Goal: Obtain resource: Obtain resource

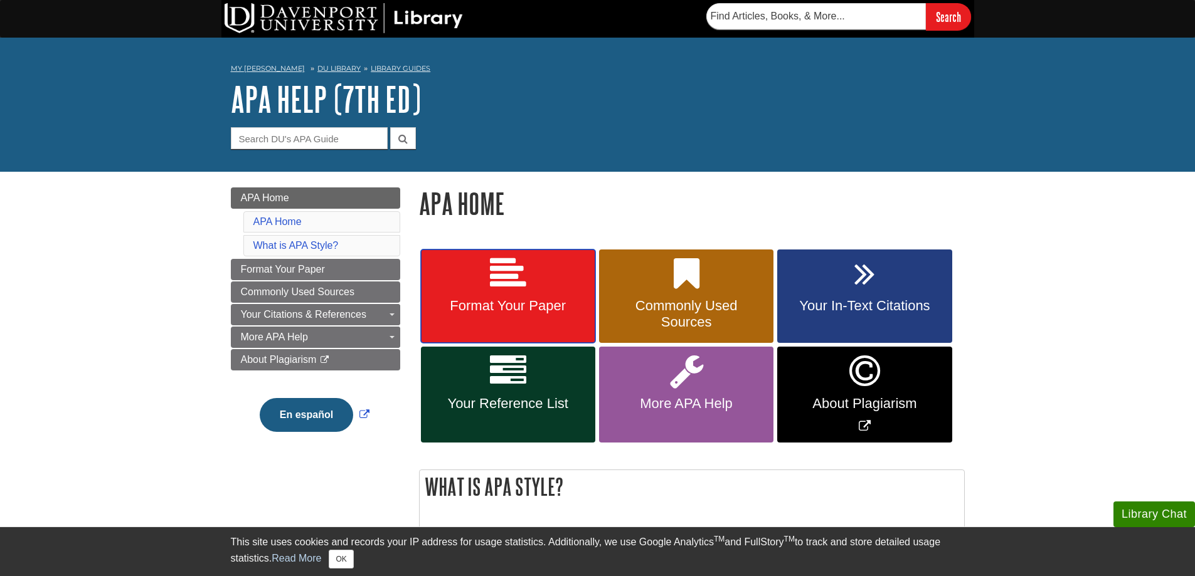
click at [512, 298] on span "Format Your Paper" at bounding box center [508, 306] width 156 height 16
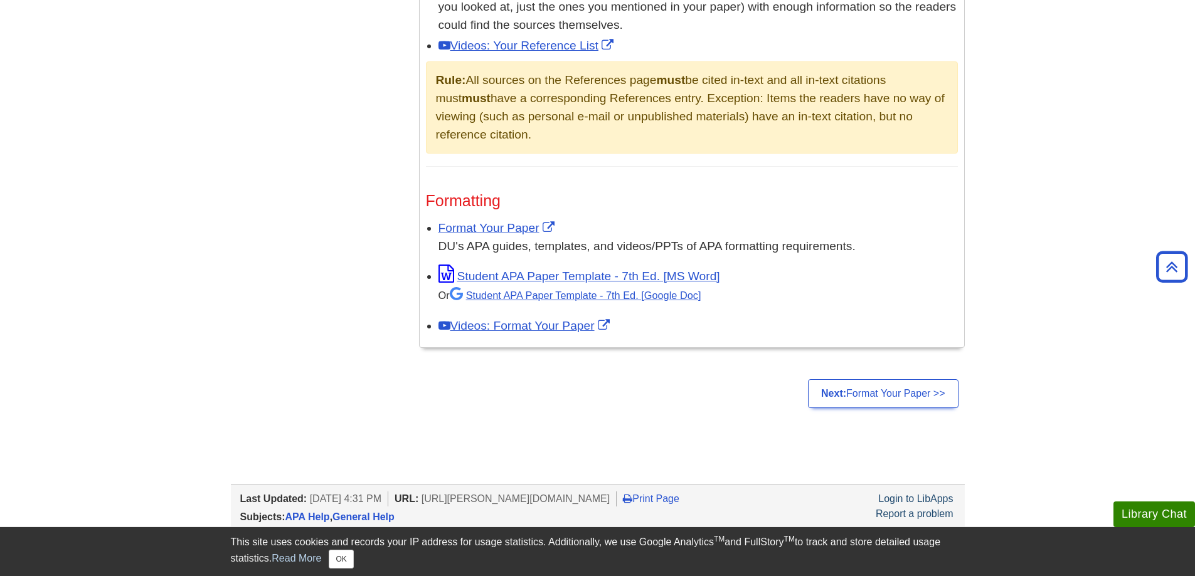
scroll to position [899, 0]
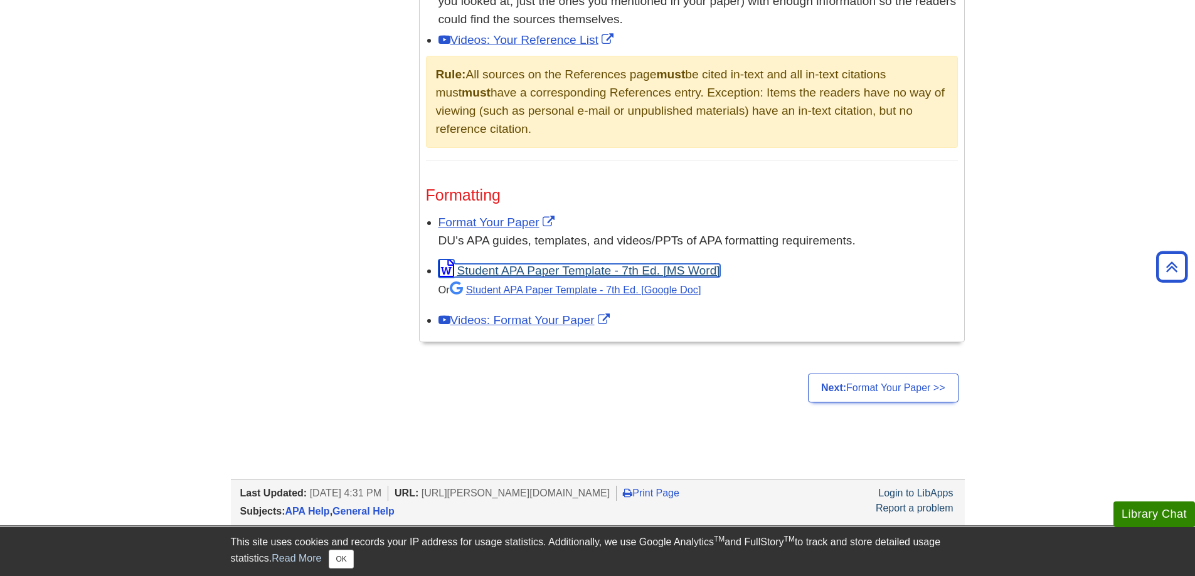
click at [552, 266] on link "Student APA Paper Template - 7th Ed. [MS Word]" at bounding box center [579, 270] width 282 height 13
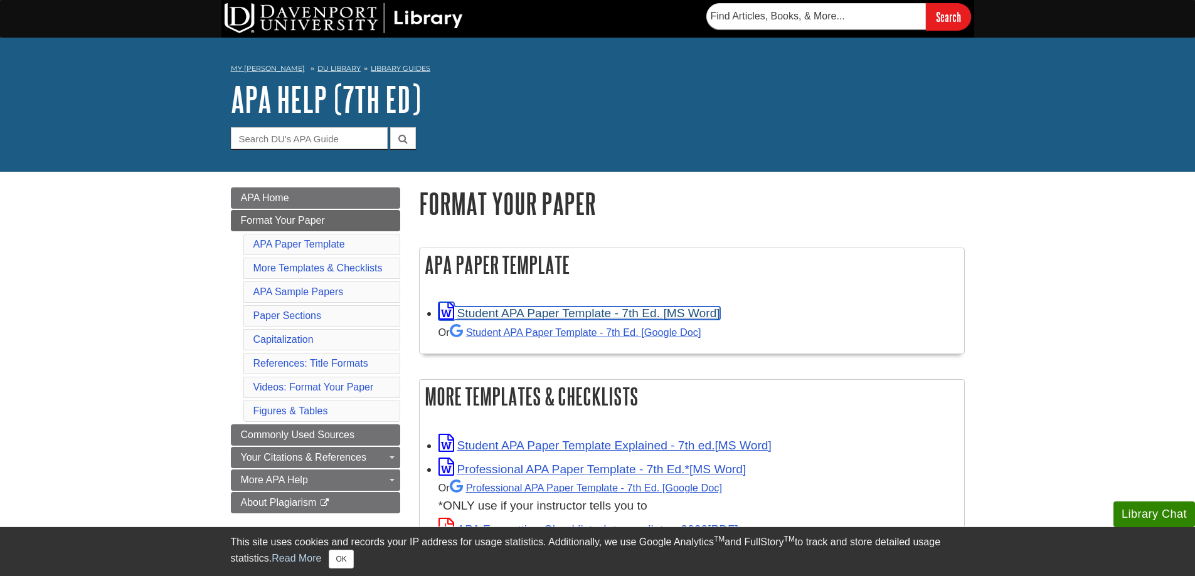
click at [535, 311] on link "Student APA Paper Template - 7th Ed. [MS Word]" at bounding box center [579, 313] width 282 height 13
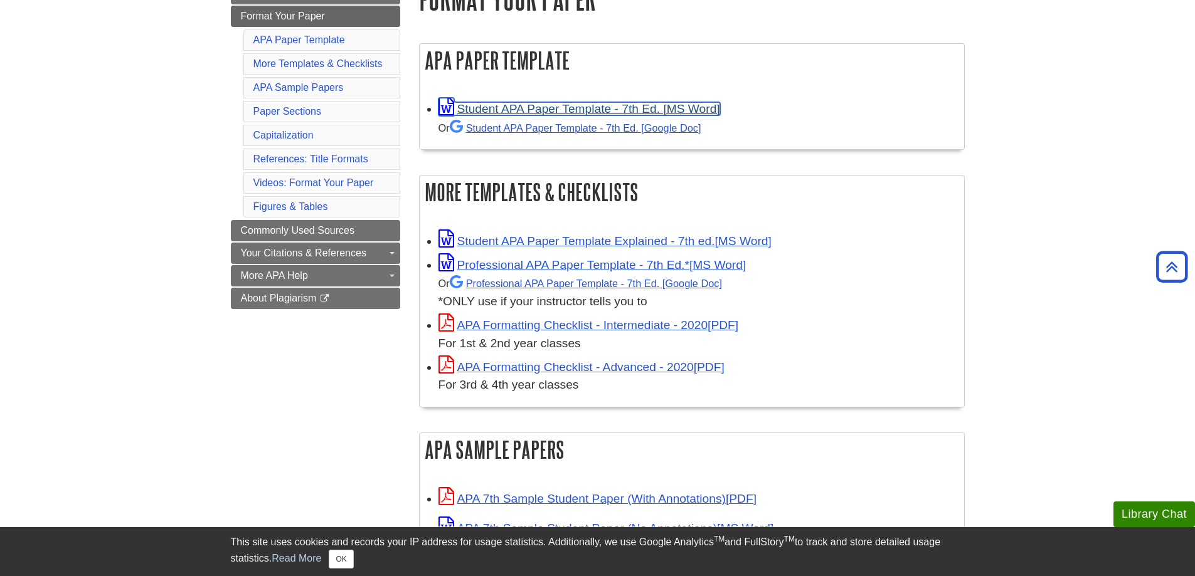
scroll to position [209, 0]
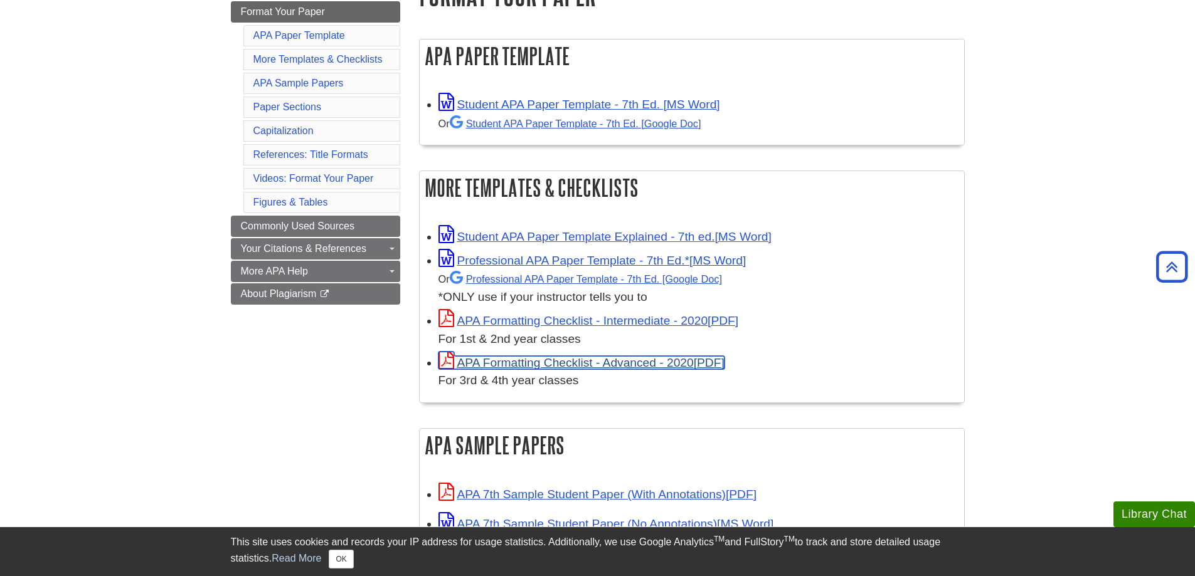
click at [537, 361] on link "APA Formatting Checklist - Advanced - 2020" at bounding box center [581, 362] width 286 height 13
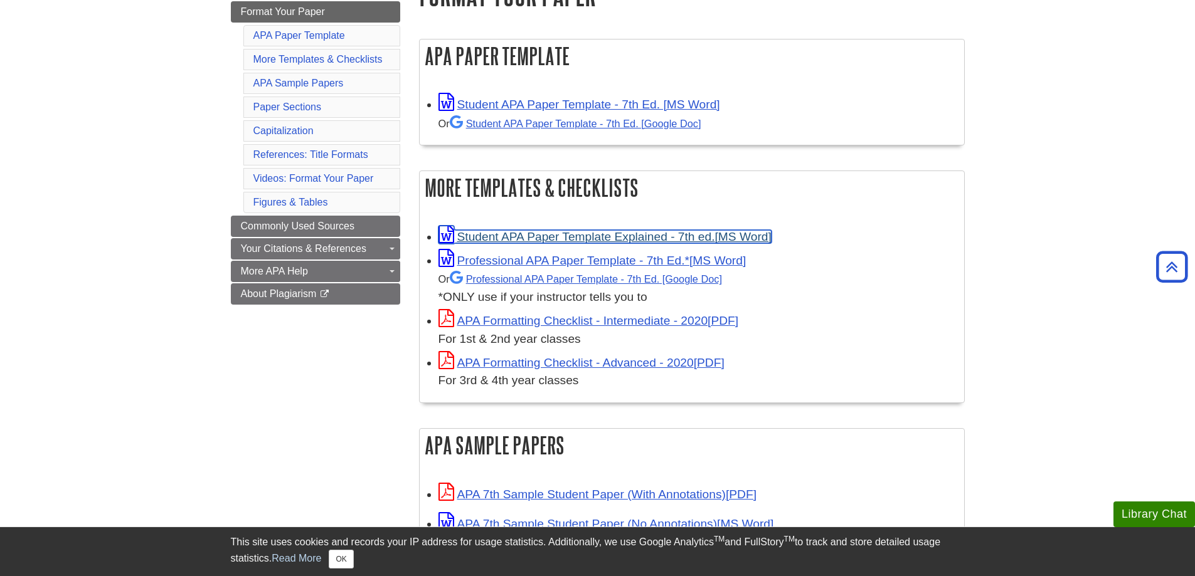
click at [511, 231] on link "Student APA Paper Template Explained - 7th ed." at bounding box center [604, 236] width 333 height 13
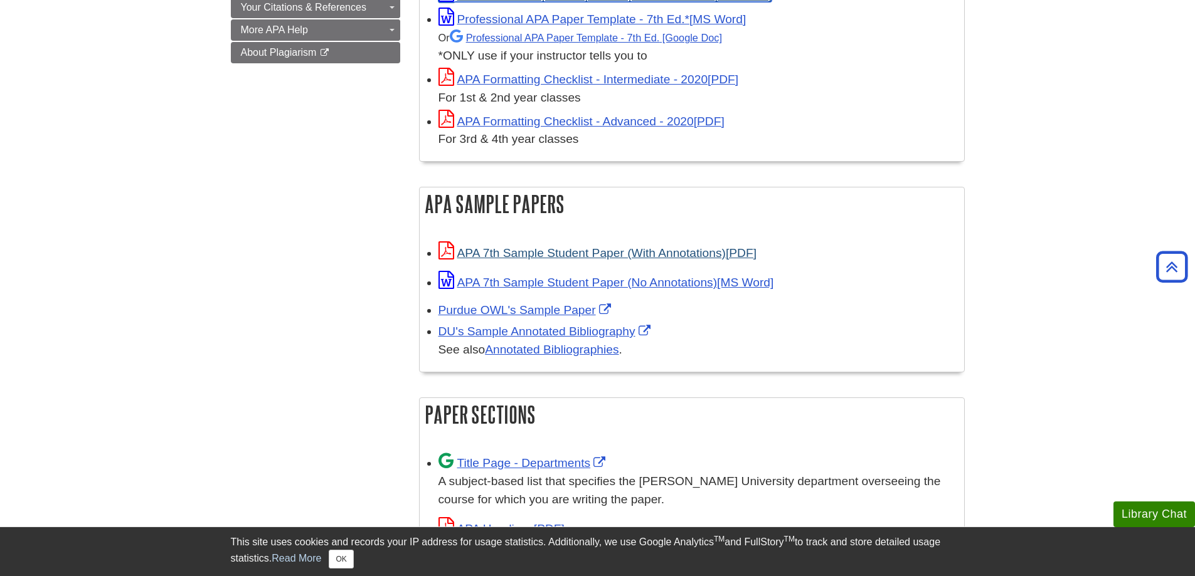
scroll to position [460, 0]
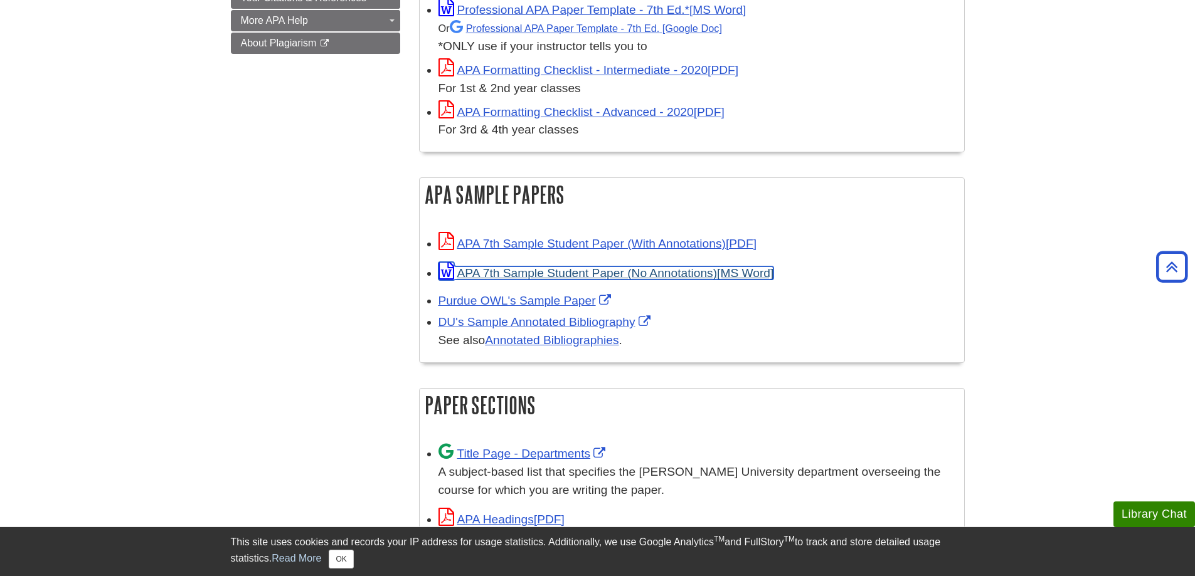
click at [565, 270] on link "APA 7th Sample Student Paper (No Annotations)" at bounding box center [605, 272] width 335 height 13
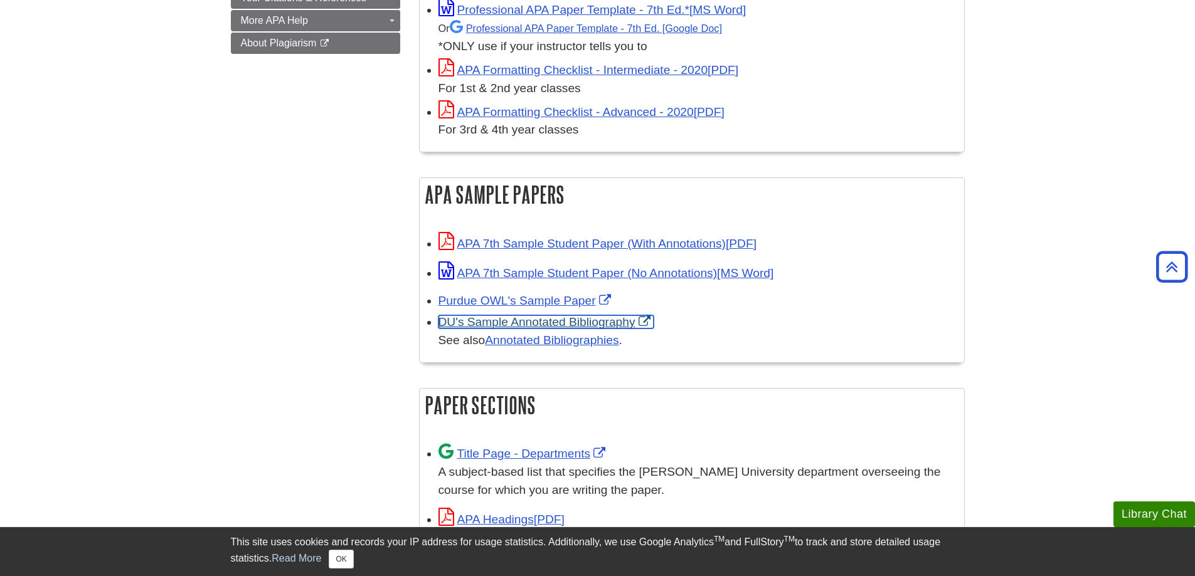
click at [518, 320] on link "DU's Sample Annotated Bibliography" at bounding box center [545, 321] width 215 height 13
click at [537, 341] on link "Annotated Bibliographies" at bounding box center [552, 340] width 134 height 13
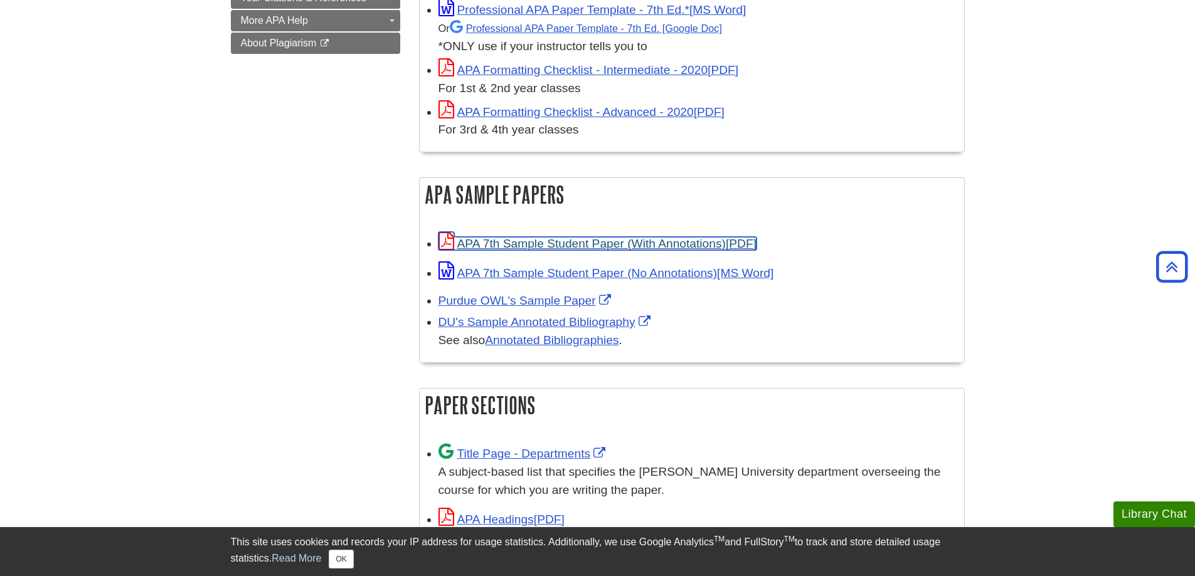
click at [554, 240] on link "APA 7th Sample Student Paper (With Annotations)" at bounding box center [597, 243] width 318 height 13
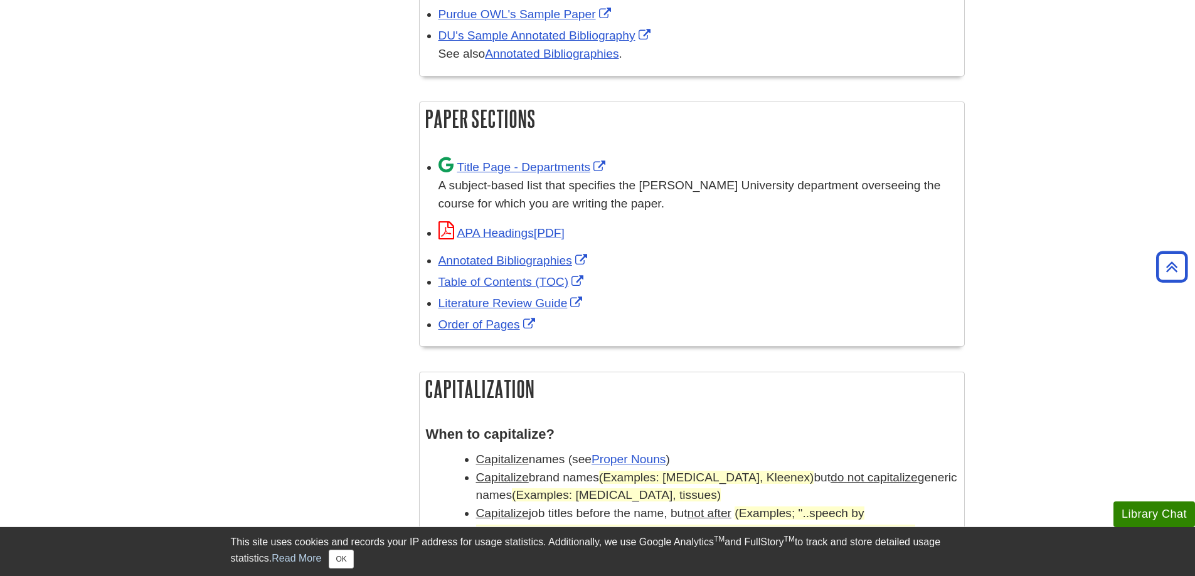
scroll to position [752, 0]
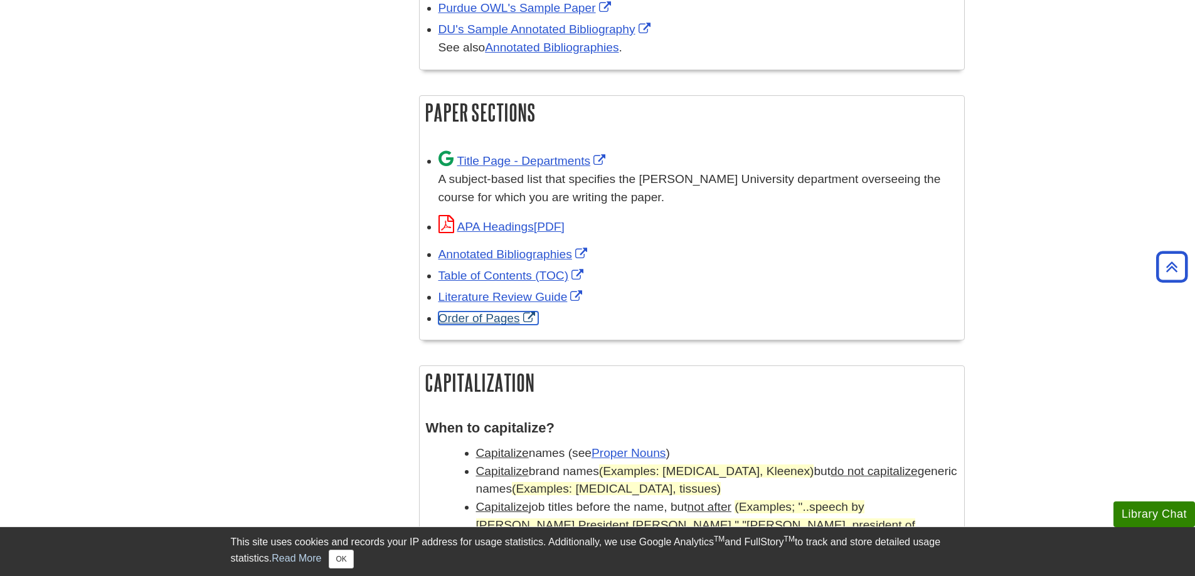
click at [477, 317] on link "Order of Pages" at bounding box center [488, 318] width 100 height 13
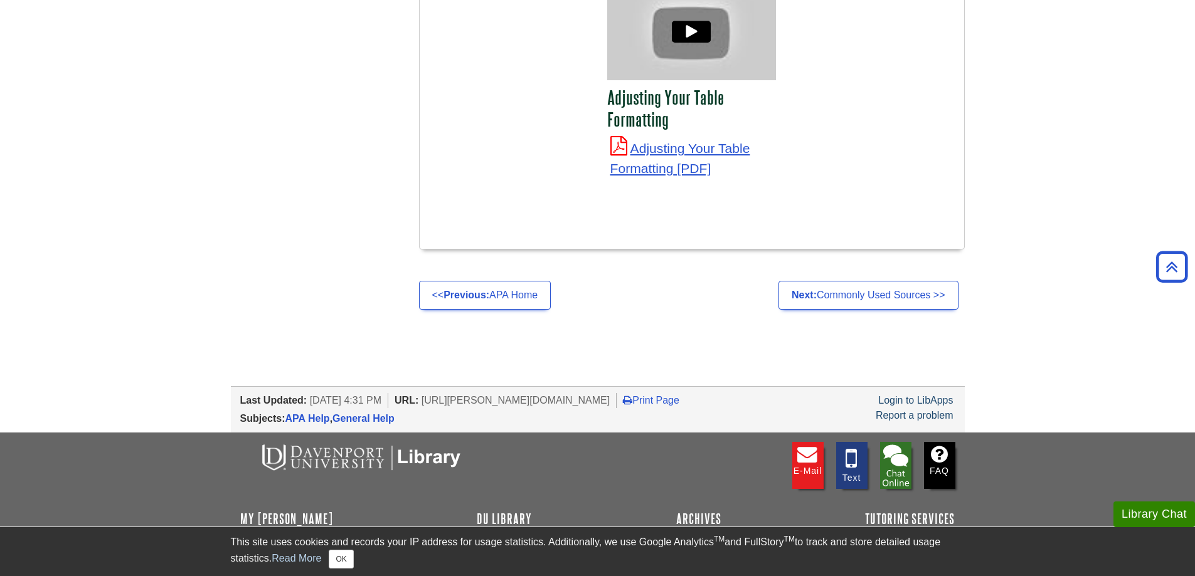
scroll to position [4765, 0]
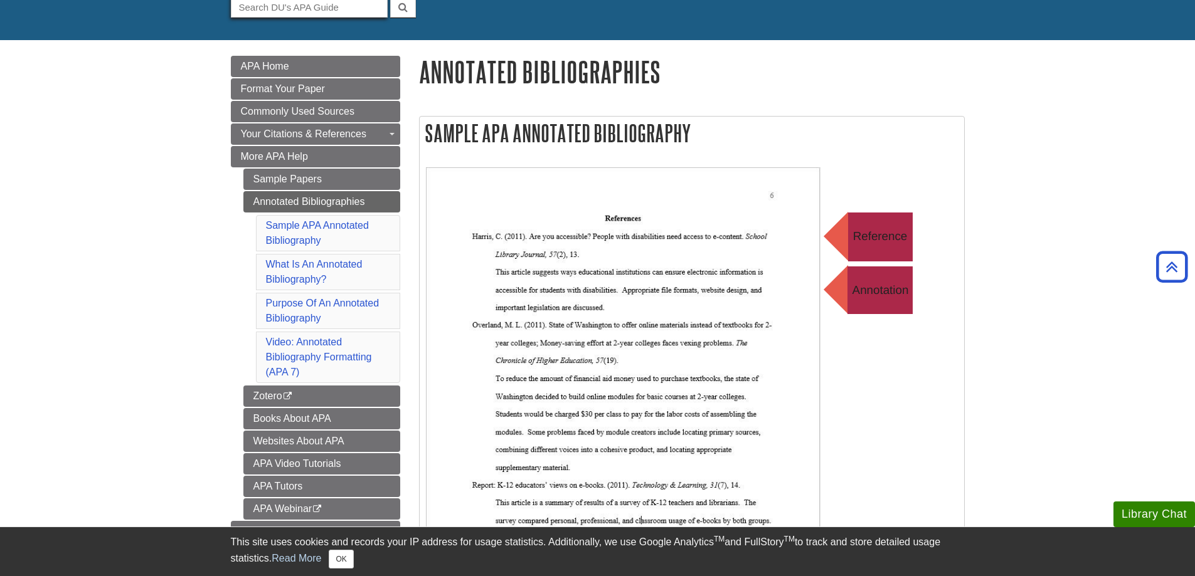
scroll to position [125, 0]
